Goal: Task Accomplishment & Management: Use online tool/utility

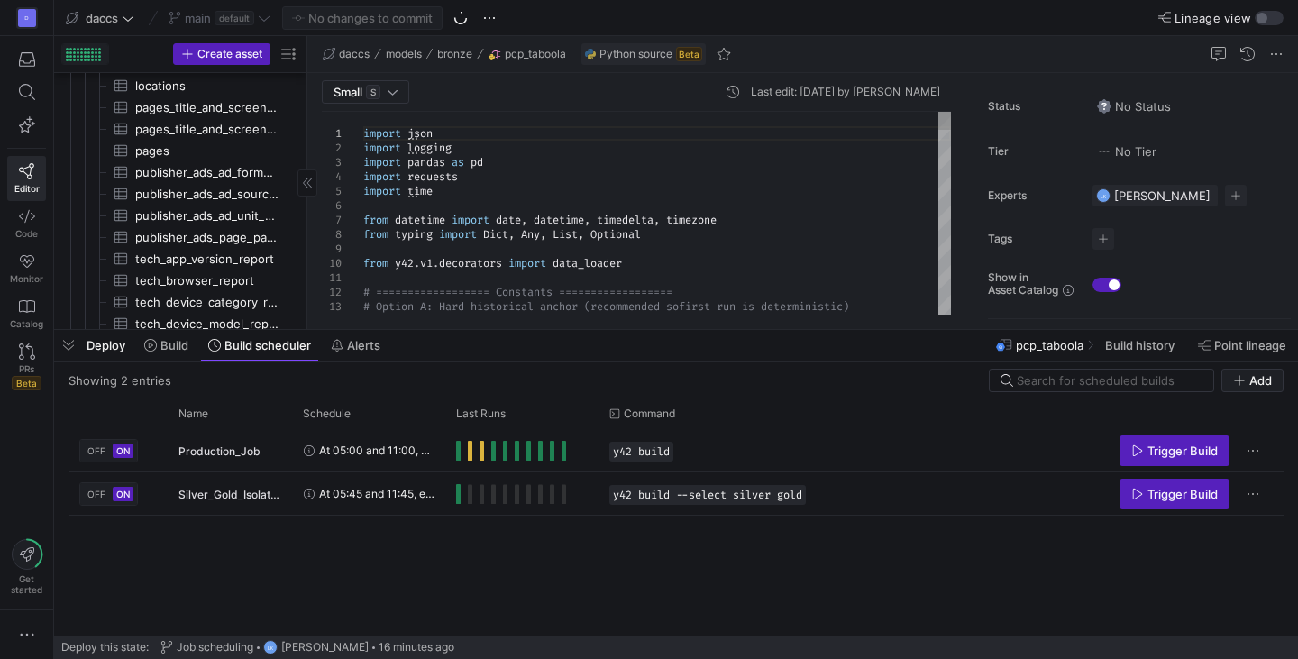
scroll to position [1317, 0]
